Goal: Information Seeking & Learning: Learn about a topic

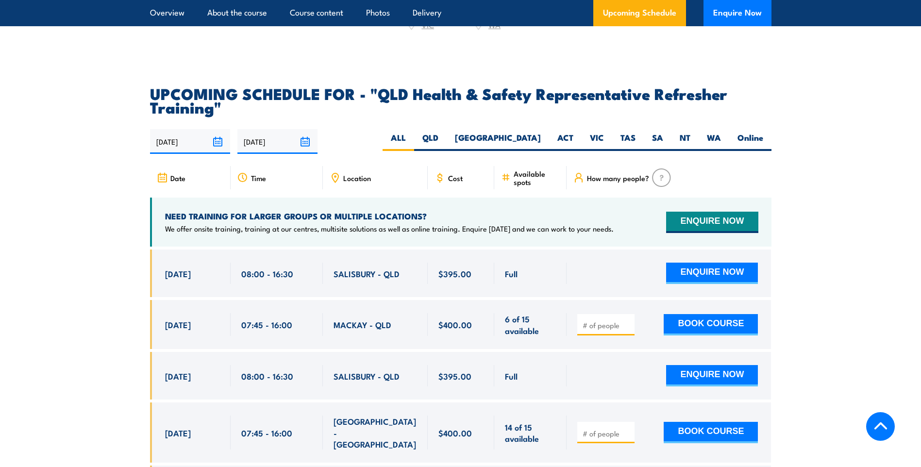
scroll to position [1603, 0]
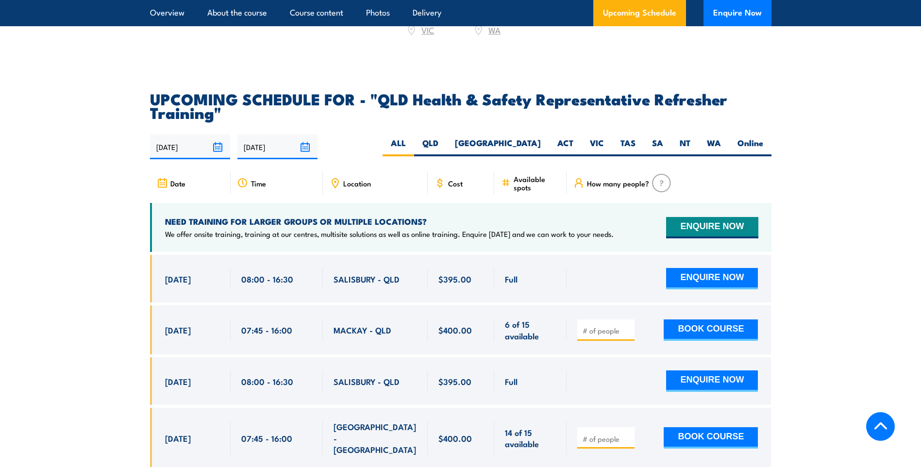
click at [215, 156] on input "[DATE]" at bounding box center [190, 147] width 80 height 25
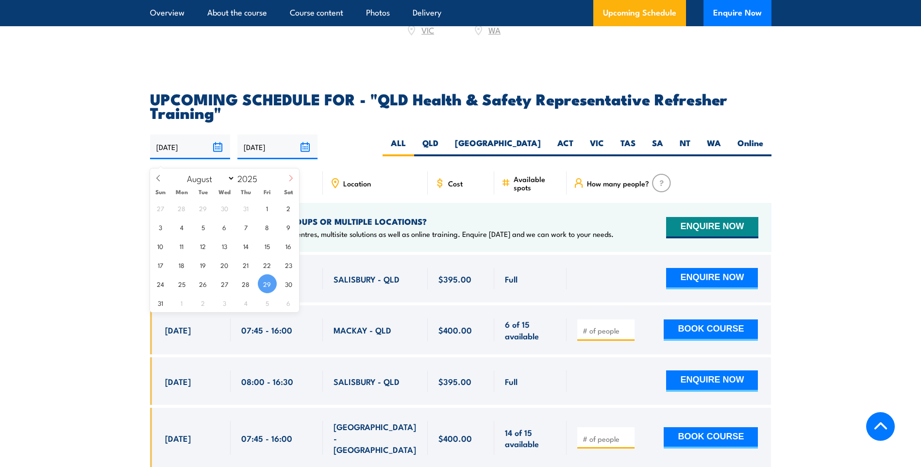
click at [292, 180] on icon at bounding box center [291, 178] width 7 height 7
select select "11"
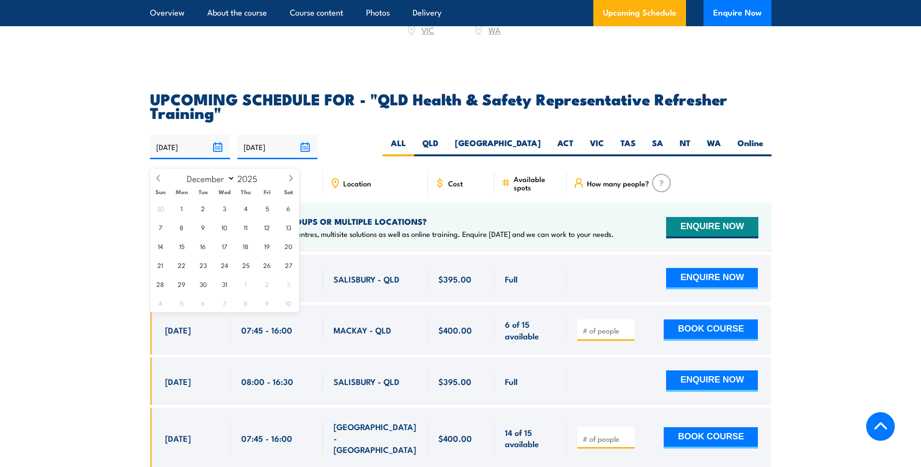
click at [342, 159] on div "[DATE] [DATE]" at bounding box center [461, 147] width 622 height 25
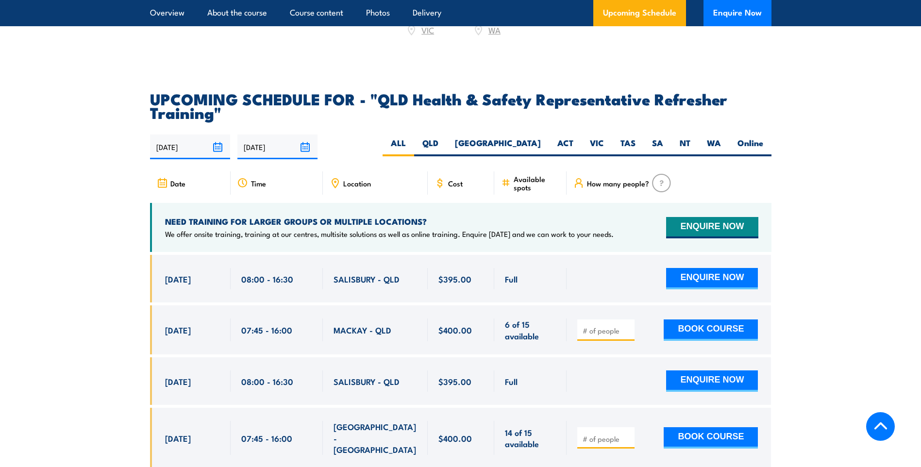
click at [221, 156] on input "[DATE]" at bounding box center [190, 147] width 80 height 25
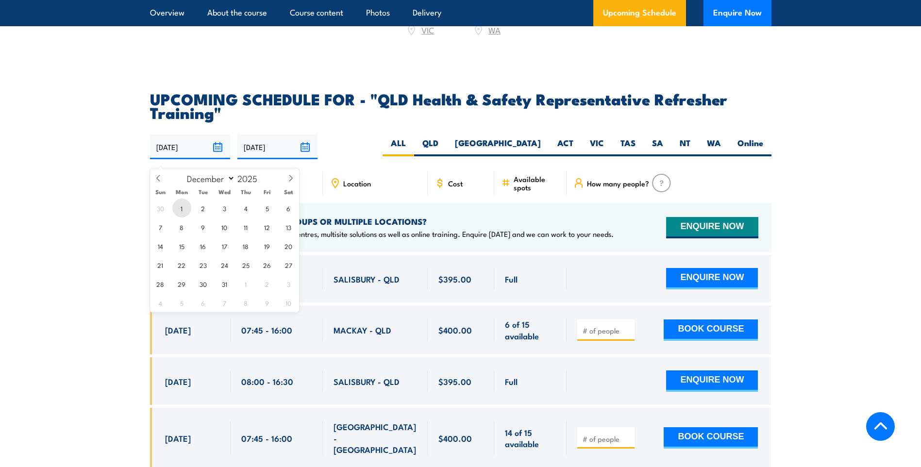
click at [183, 207] on span "1" at bounding box center [181, 208] width 19 height 19
type input "[DATE]"
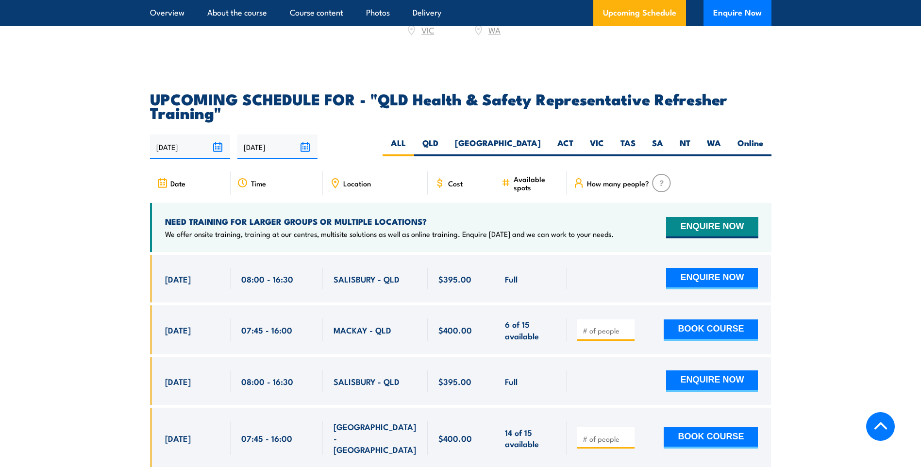
click at [374, 149] on div "[DATE] [DATE]" at bounding box center [461, 147] width 622 height 25
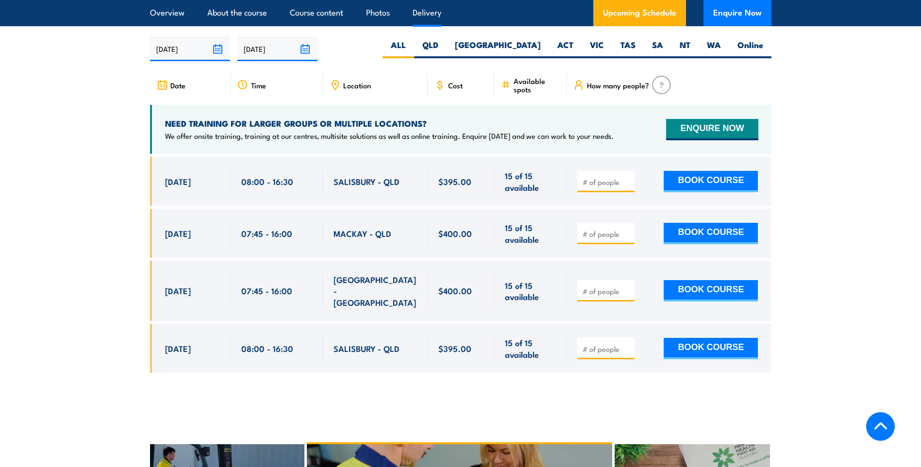
scroll to position [1703, 0]
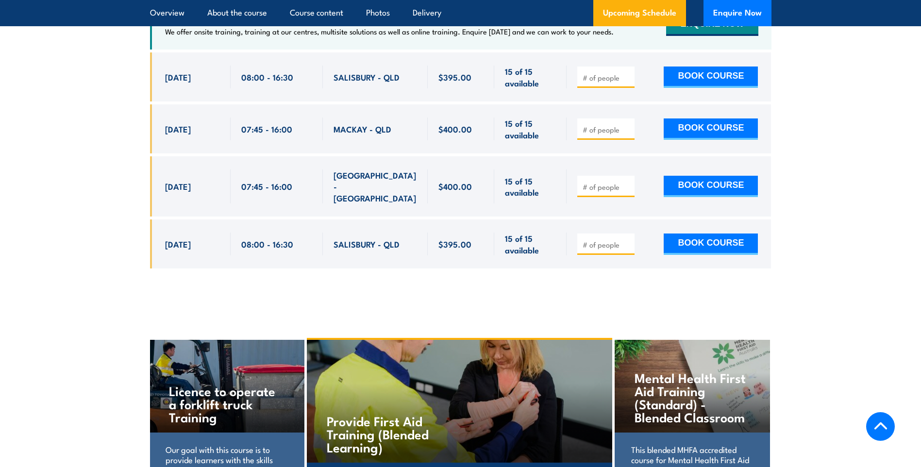
scroll to position [1800, 0]
